Goal: Information Seeking & Learning: Learn about a topic

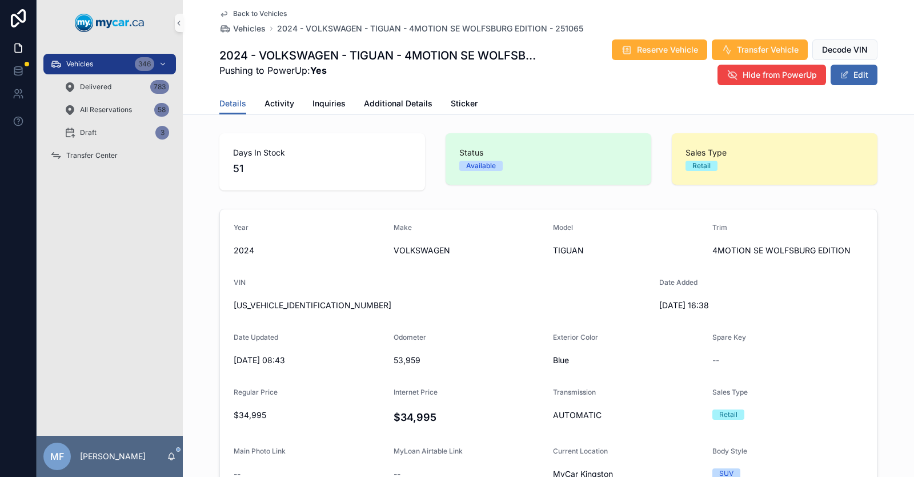
scroll to position [114, 0]
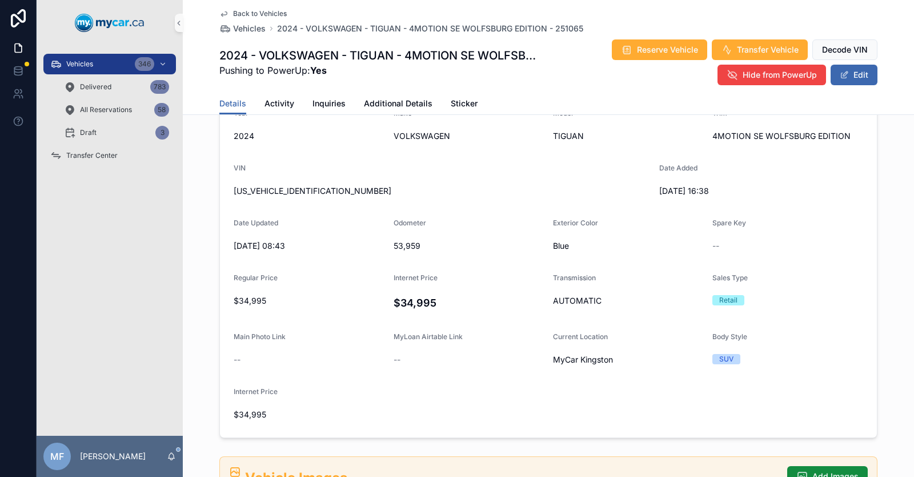
click at [226, 12] on link "Back to Vehicles" at bounding box center [252, 13] width 67 height 9
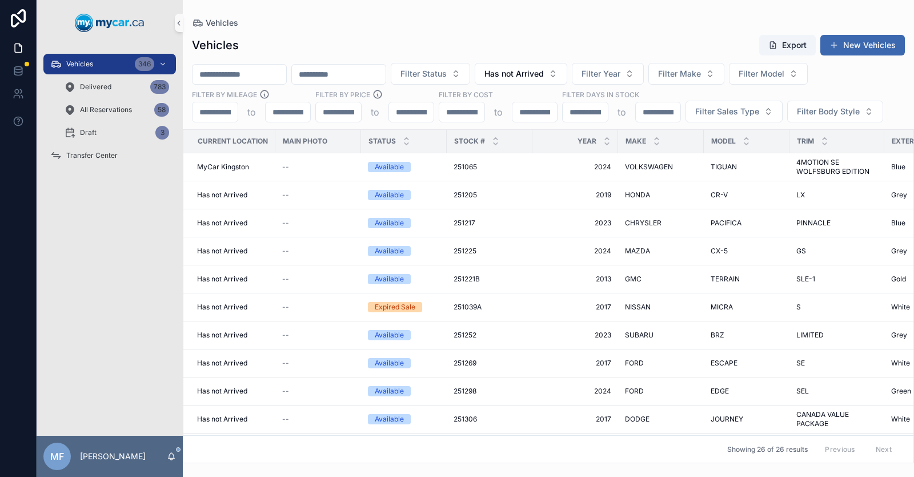
drag, startPoint x: 217, startPoint y: 72, endPoint x: 239, endPoint y: 82, distance: 24.5
click at [217, 72] on input "scrollable content" at bounding box center [240, 74] width 94 height 16
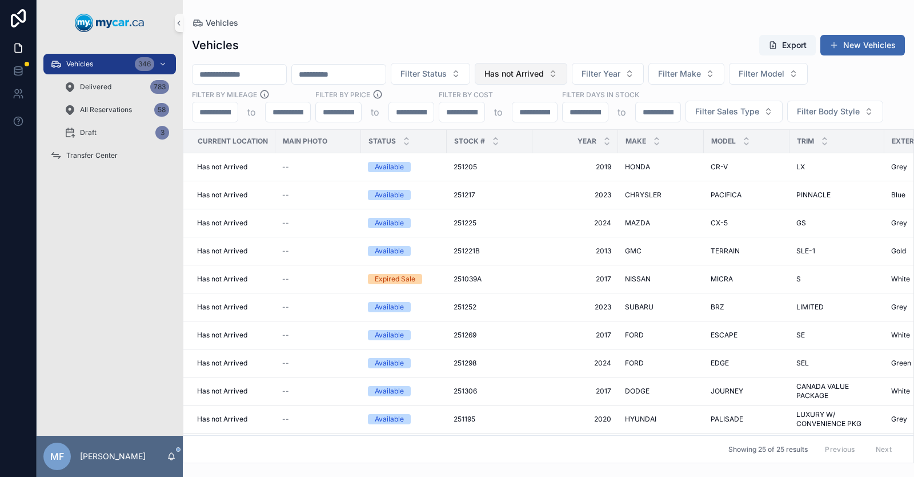
click at [544, 70] on span "Has not Arrived" at bounding box center [514, 73] width 59 height 11
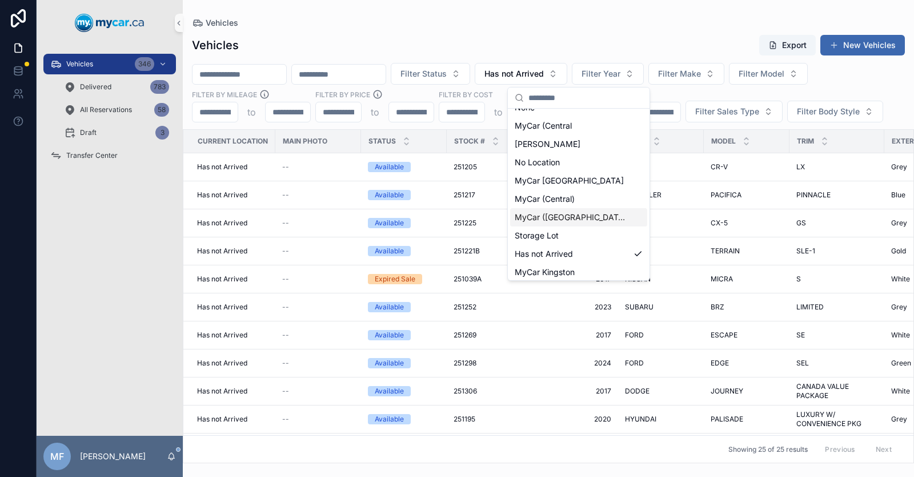
scroll to position [16, 0]
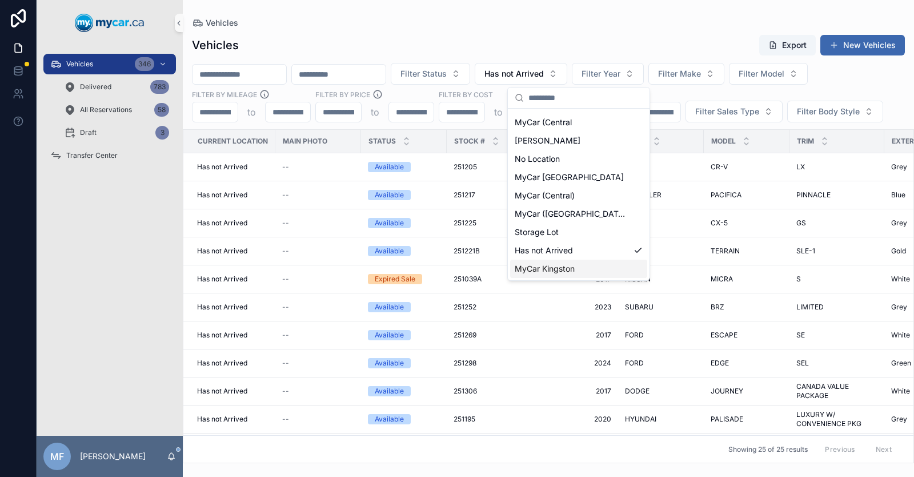
click at [570, 268] on span "MyCar Kingston" at bounding box center [545, 268] width 60 height 11
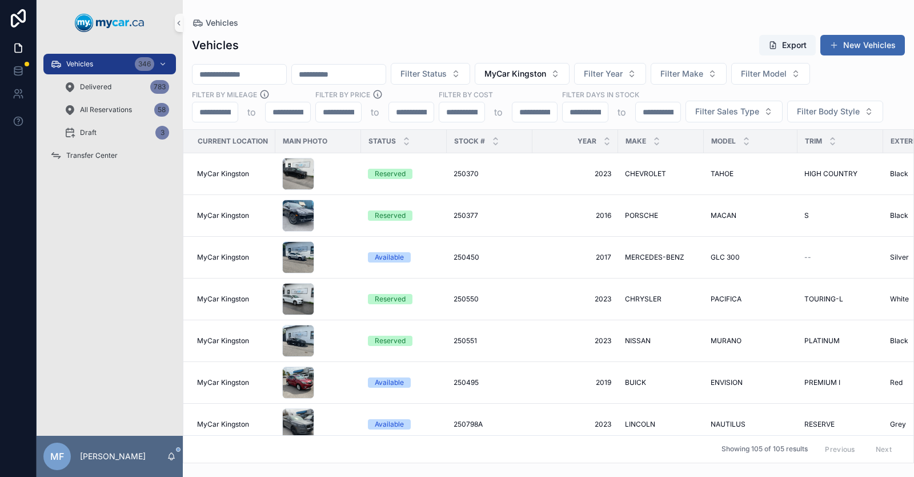
click at [267, 74] on input "scrollable content" at bounding box center [240, 74] width 94 height 16
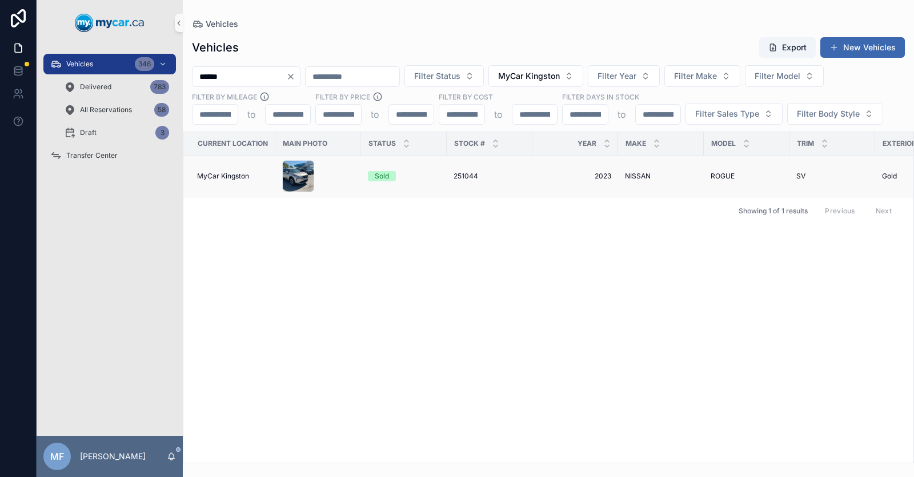
type input "******"
click at [458, 178] on span "251044" at bounding box center [466, 175] width 25 height 9
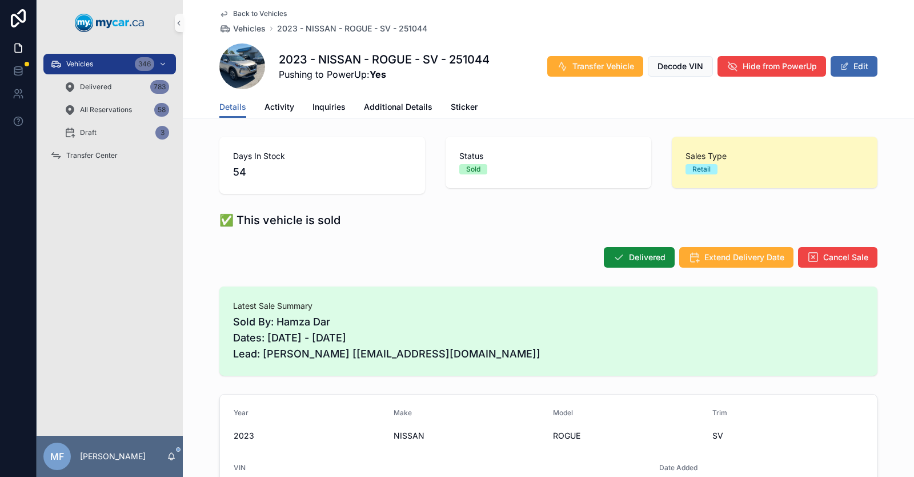
click at [253, 14] on span "Back to Vehicles" at bounding box center [260, 13] width 54 height 9
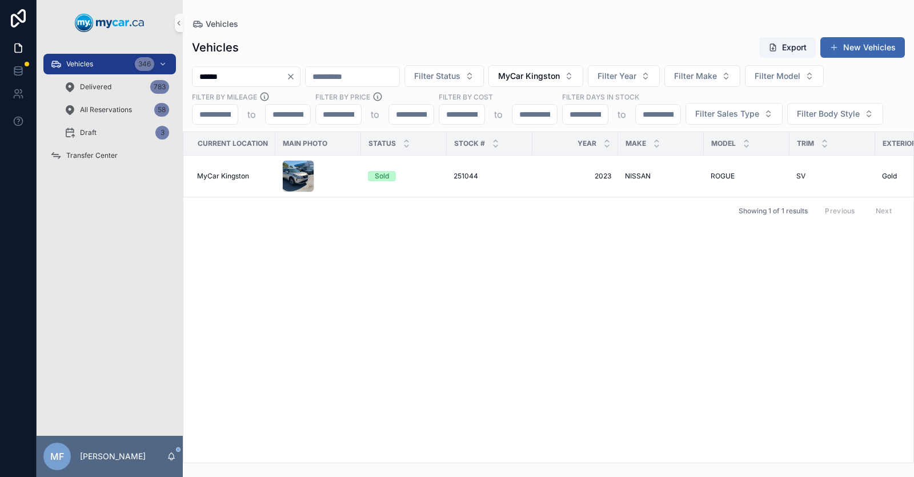
click at [295, 78] on icon "Clear" at bounding box center [290, 76] width 9 height 9
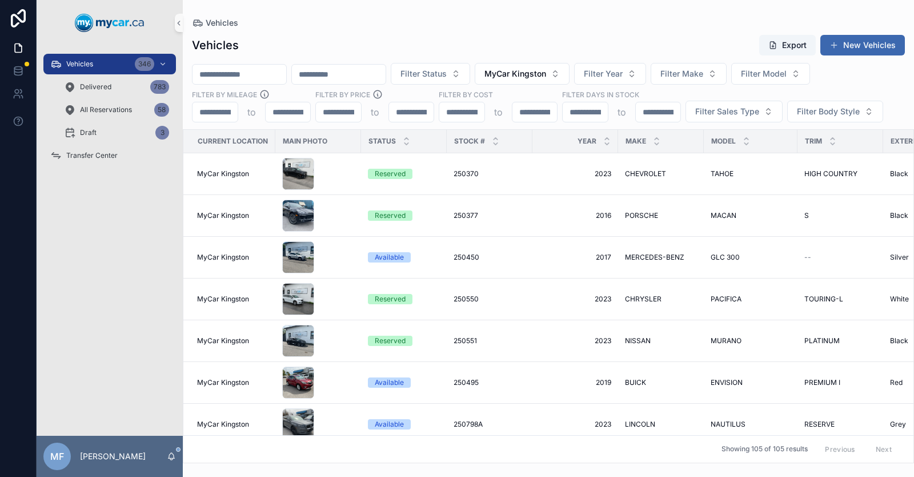
click at [284, 69] on input "scrollable content" at bounding box center [240, 74] width 94 height 16
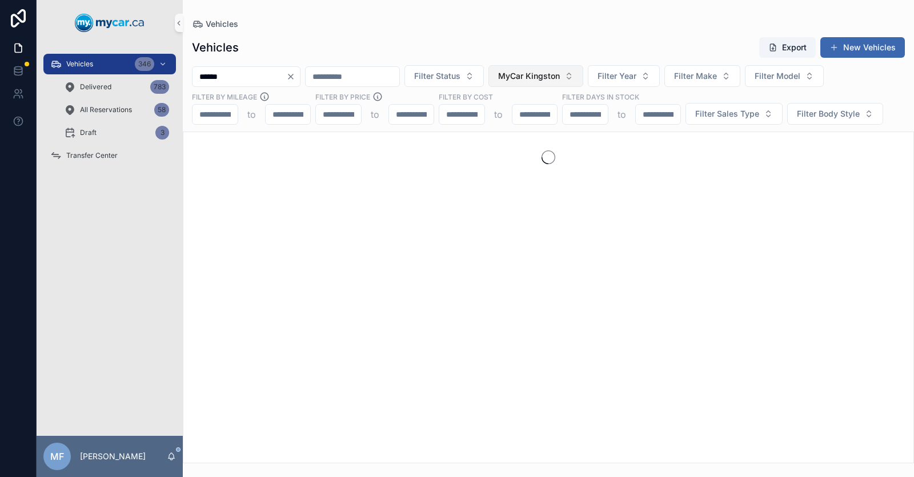
type input "******"
click at [583, 83] on button "MyCar Kingston" at bounding box center [536, 76] width 95 height 22
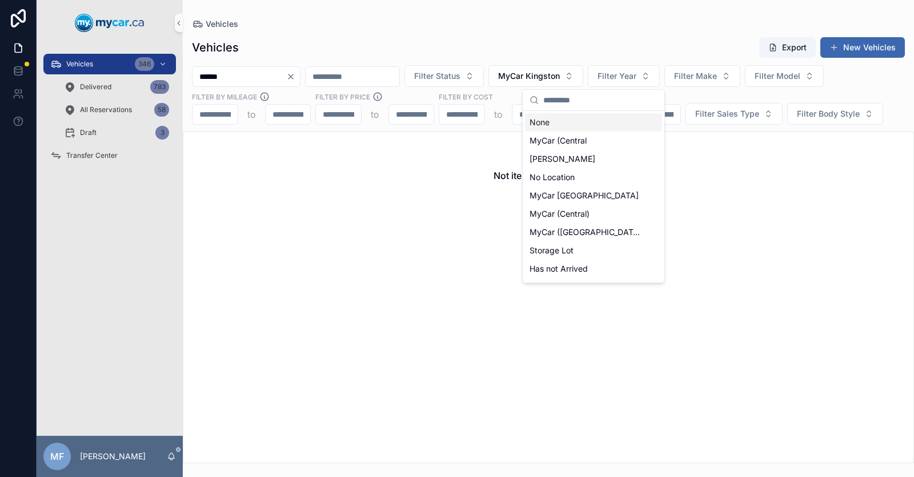
click at [581, 126] on div "None" at bounding box center [593, 122] width 137 height 18
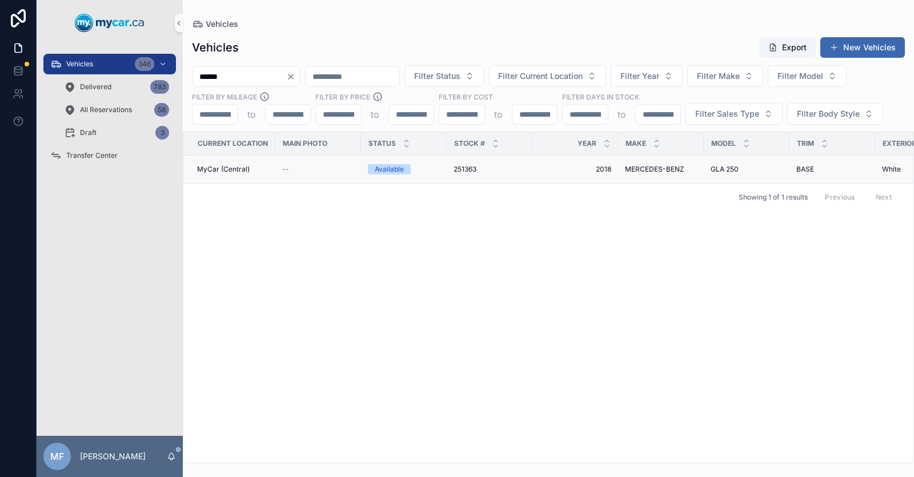
click at [470, 167] on span "251363" at bounding box center [465, 169] width 23 height 9
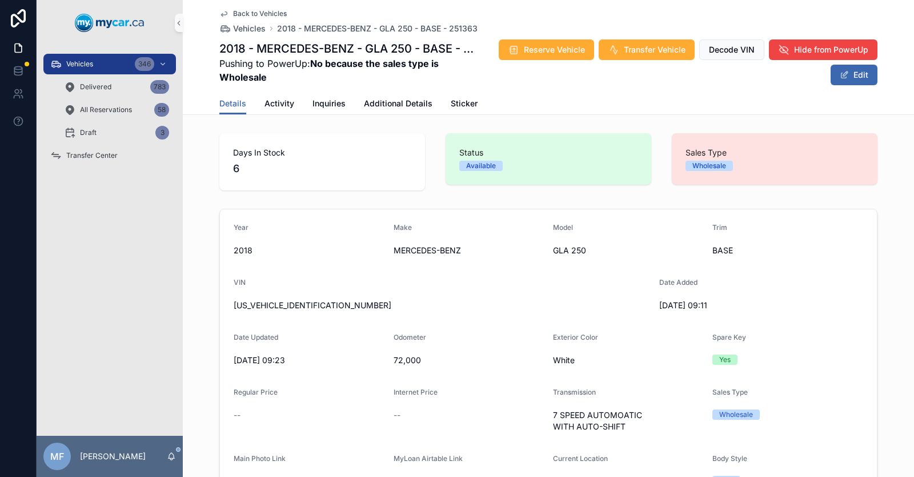
click at [219, 13] on icon "scrollable content" at bounding box center [223, 13] width 9 height 9
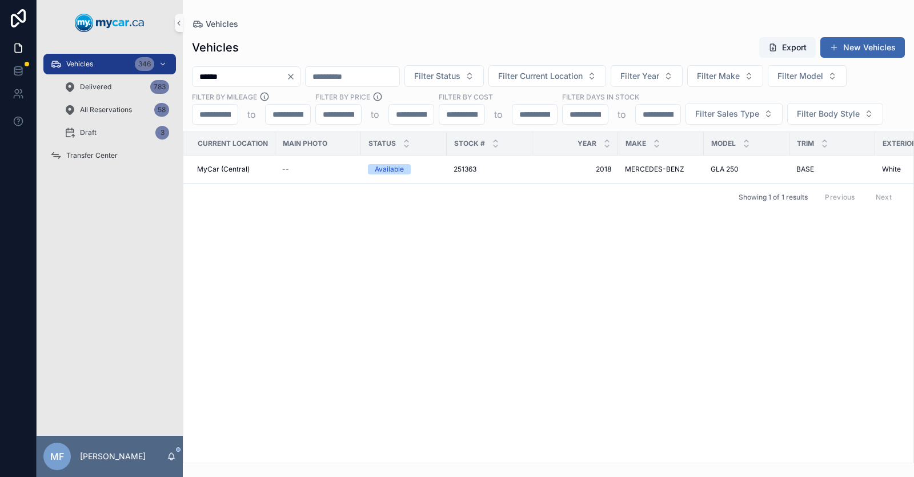
click at [295, 77] on icon "Clear" at bounding box center [290, 76] width 9 height 9
click at [286, 78] on input "scrollable content" at bounding box center [240, 77] width 94 height 16
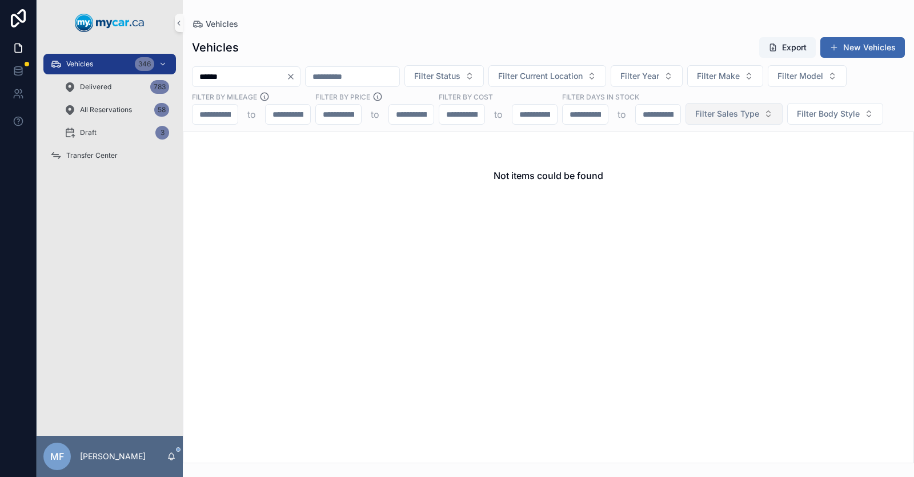
type input "******"
click at [711, 115] on span "Filter Sales Type" at bounding box center [727, 113] width 64 height 11
click at [708, 159] on div "Wholesale" at bounding box center [733, 160] width 137 height 18
click at [710, 115] on span "Wholesale" at bounding box center [715, 113] width 40 height 11
click at [682, 198] on div "Retail" at bounding box center [722, 196] width 137 height 18
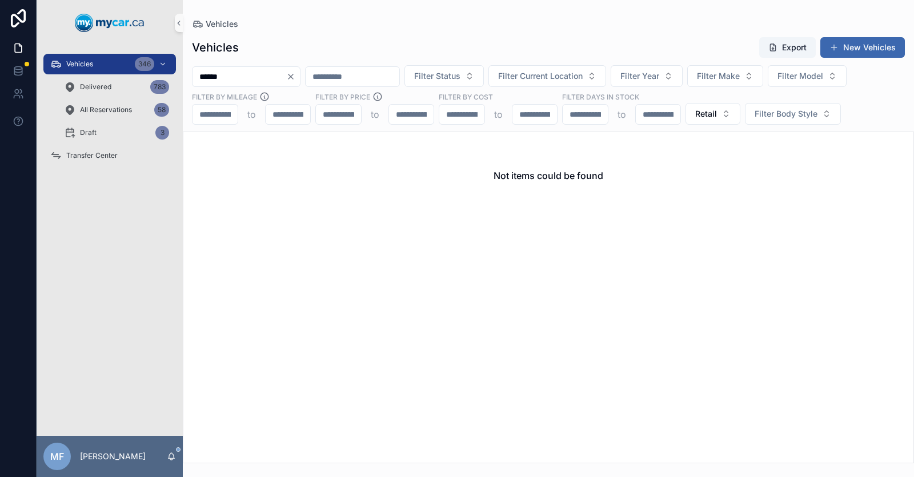
click at [295, 77] on icon "Clear" at bounding box center [290, 76] width 9 height 9
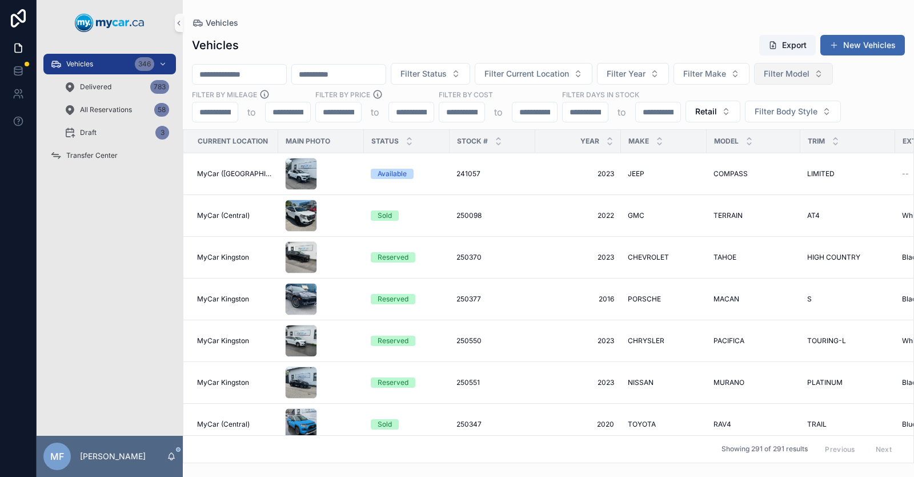
click at [810, 75] on span "Filter Model" at bounding box center [787, 73] width 46 height 11
type input "*****"
click at [828, 125] on div "ROGUE" at bounding box center [842, 120] width 137 height 18
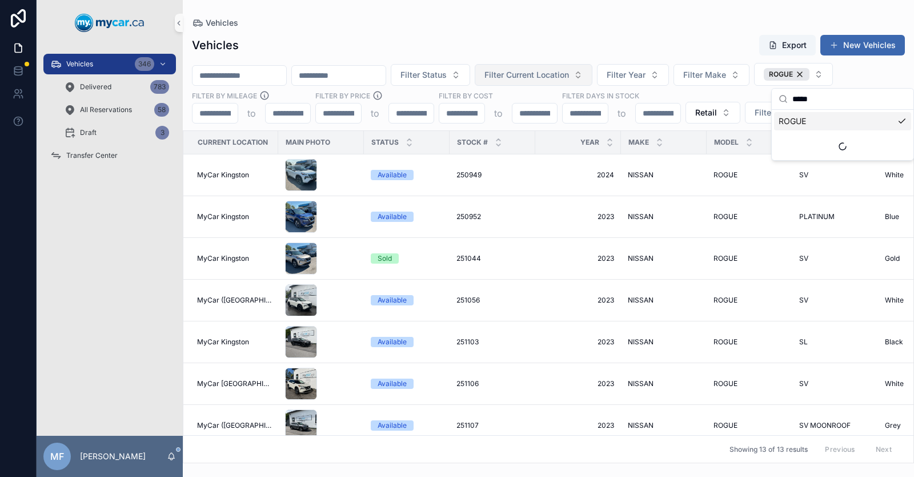
click at [569, 70] on span "Filter Current Location" at bounding box center [527, 74] width 85 height 11
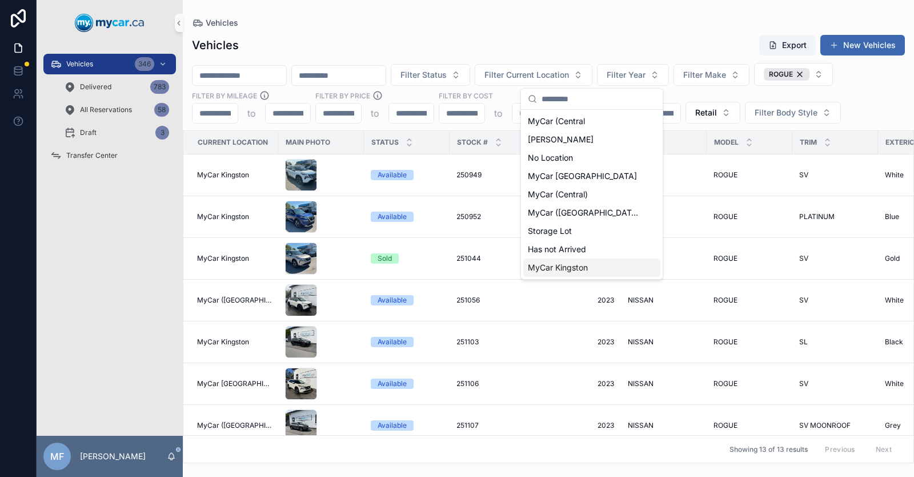
click at [564, 268] on span "MyCar Kingston" at bounding box center [558, 267] width 60 height 11
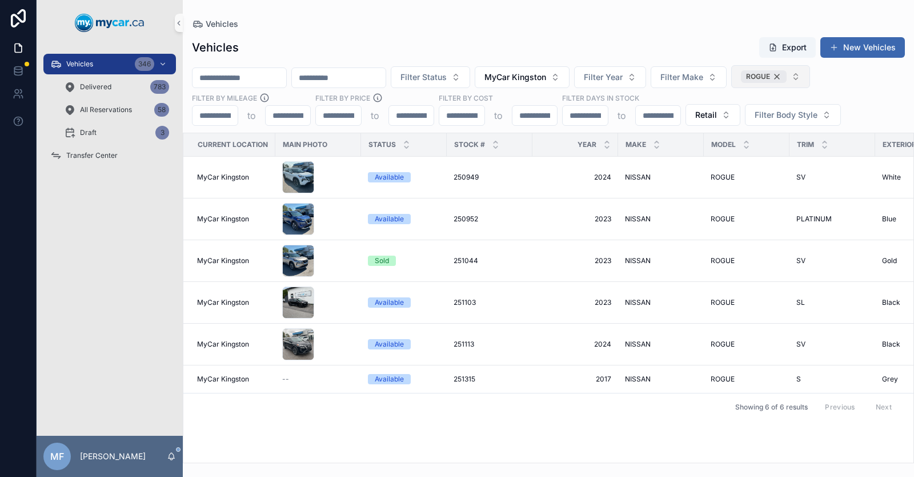
click at [787, 75] on div "ROGUE" at bounding box center [764, 76] width 46 height 13
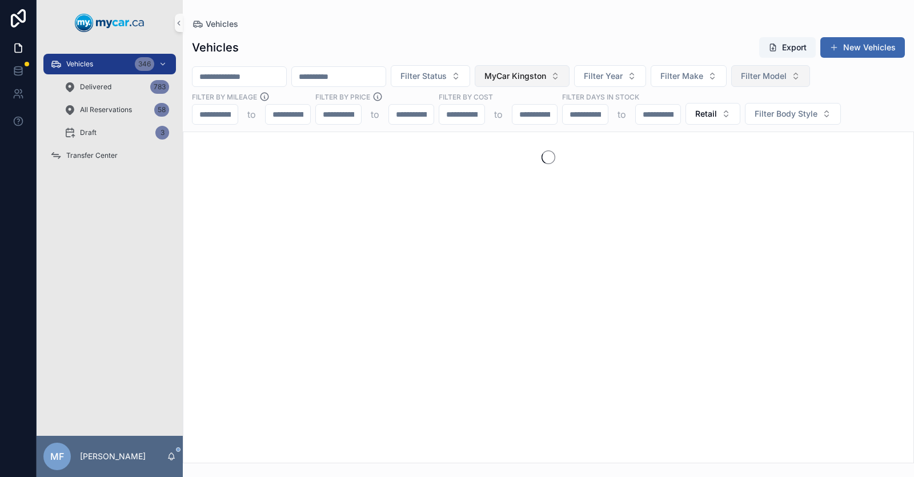
click at [546, 78] on span "MyCar Kingston" at bounding box center [516, 75] width 62 height 11
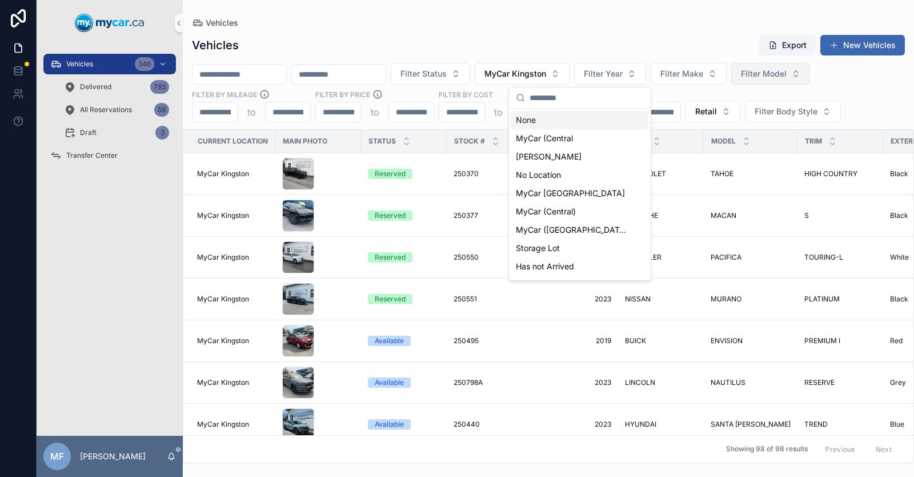
click at [571, 115] on div "None" at bounding box center [579, 120] width 137 height 18
